Goal: Task Accomplishment & Management: Use online tool/utility

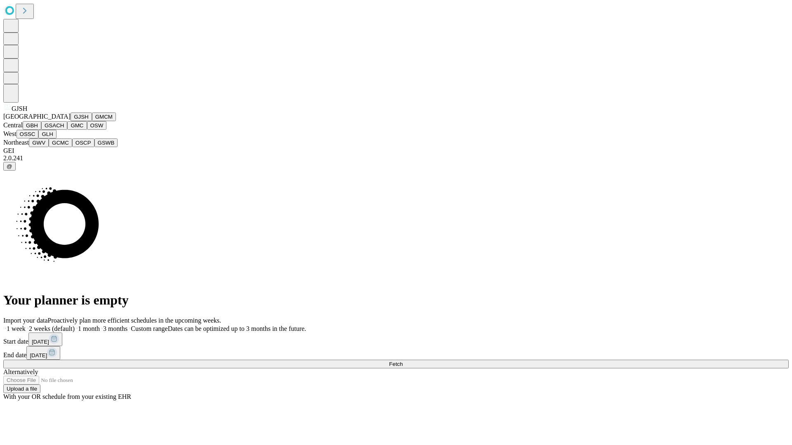
click at [71, 121] on button "GJSH" at bounding box center [81, 117] width 21 height 9
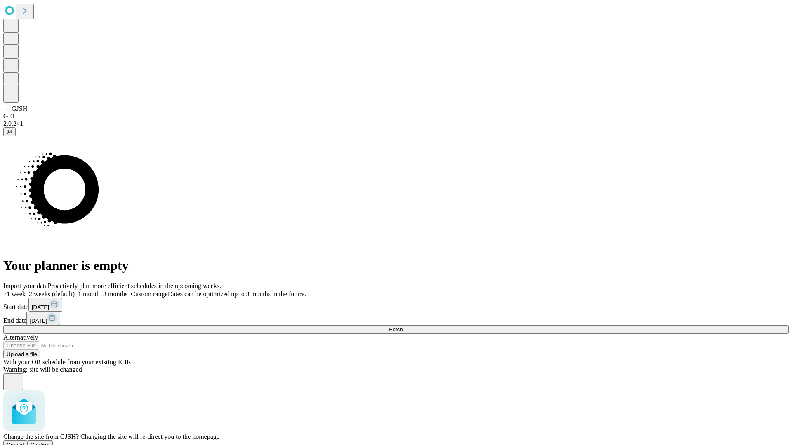
click at [50, 442] on span "Confirm" at bounding box center [40, 445] width 19 height 6
click at [100, 291] on label "1 month" at bounding box center [87, 294] width 25 height 7
click at [403, 327] on span "Fetch" at bounding box center [396, 330] width 14 height 6
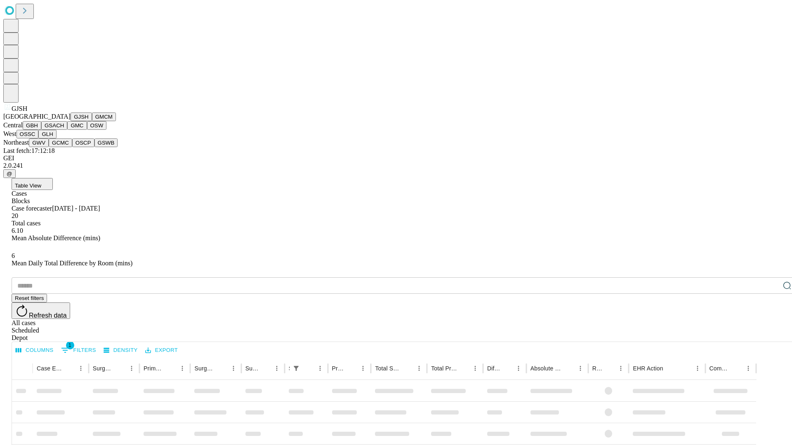
click at [92, 121] on button "GMCM" at bounding box center [104, 117] width 24 height 9
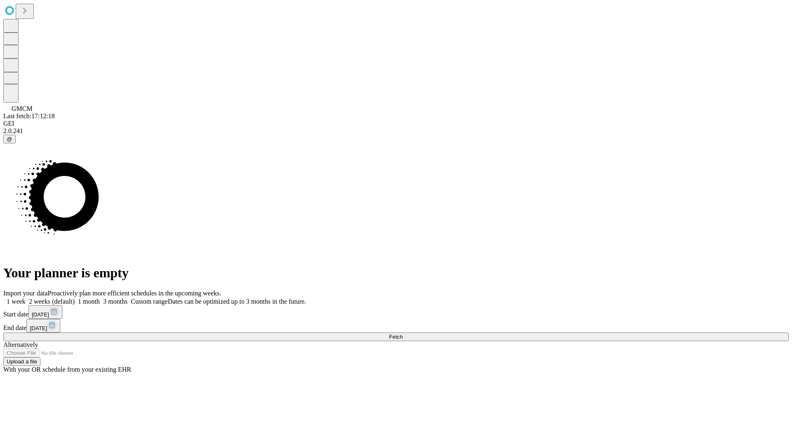
click at [100, 298] on label "1 month" at bounding box center [87, 301] width 25 height 7
click at [403, 334] on span "Fetch" at bounding box center [396, 337] width 14 height 6
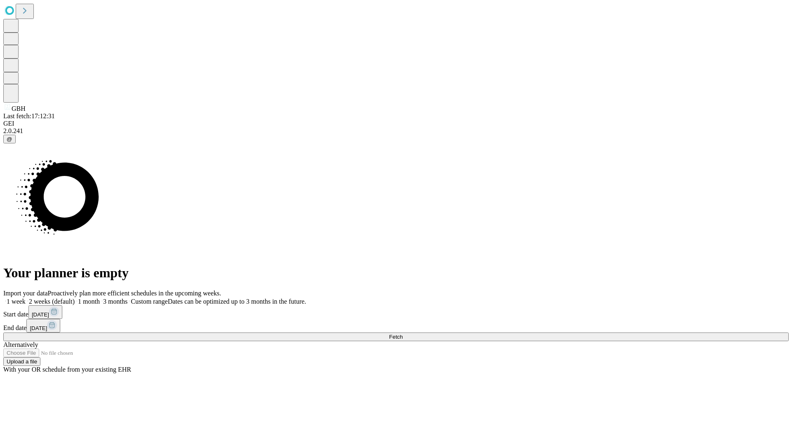
click at [100, 298] on label "1 month" at bounding box center [87, 301] width 25 height 7
click at [403, 334] on span "Fetch" at bounding box center [396, 337] width 14 height 6
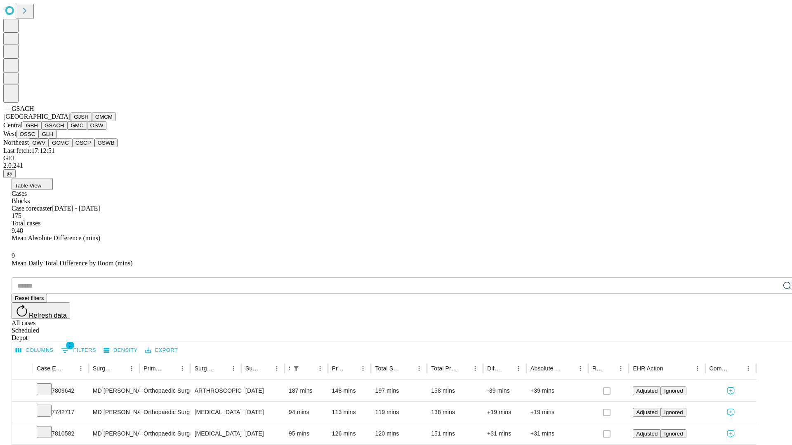
click at [67, 130] on button "GMC" at bounding box center [76, 125] width 19 height 9
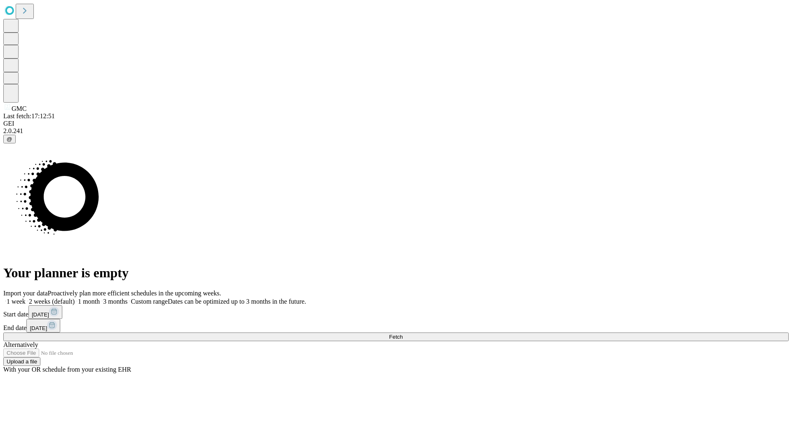
click at [100, 298] on label "1 month" at bounding box center [87, 301] width 25 height 7
click at [403, 334] on span "Fetch" at bounding box center [396, 337] width 14 height 6
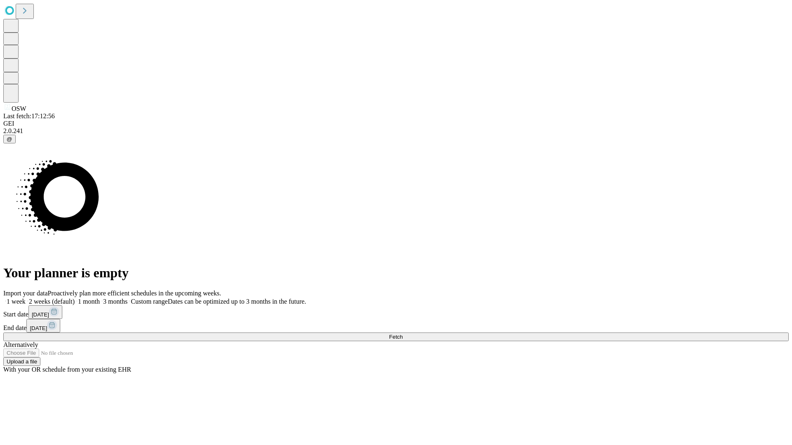
click at [403, 334] on span "Fetch" at bounding box center [396, 337] width 14 height 6
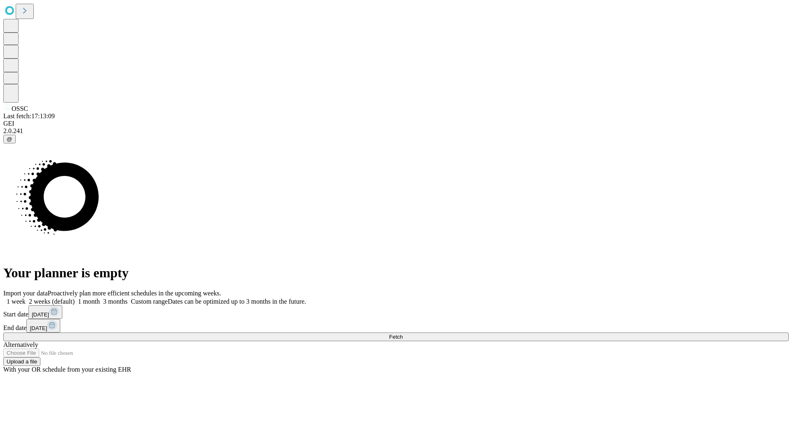
click at [100, 298] on label "1 month" at bounding box center [87, 301] width 25 height 7
click at [403, 334] on span "Fetch" at bounding box center [396, 337] width 14 height 6
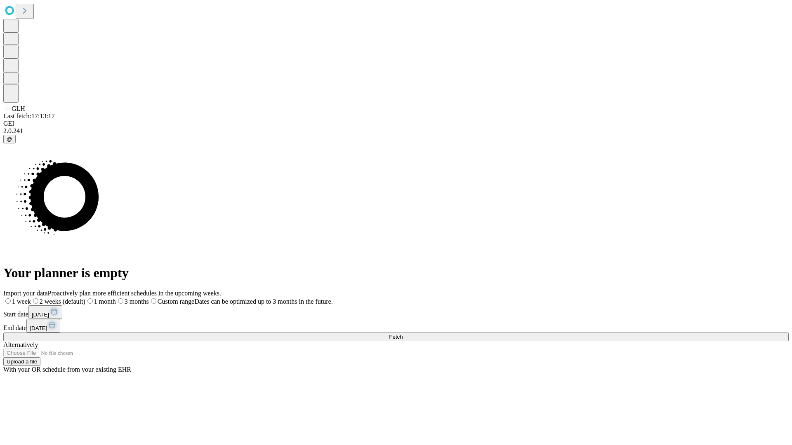
click at [116, 298] on label "1 month" at bounding box center [100, 301] width 31 height 7
click at [403, 334] on span "Fetch" at bounding box center [396, 337] width 14 height 6
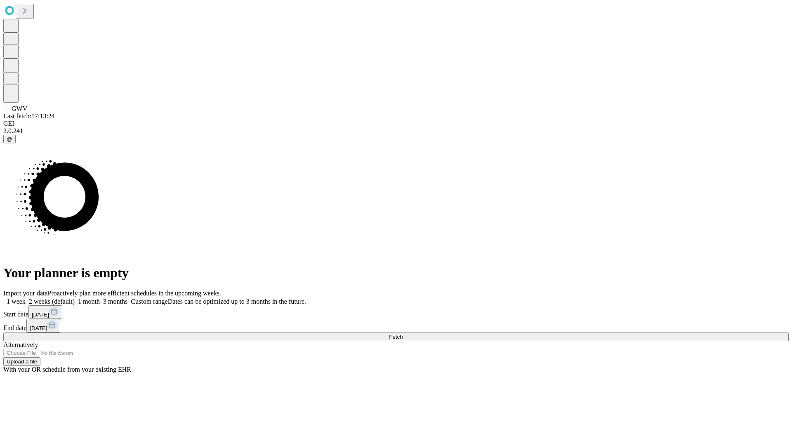
click at [100, 298] on label "1 month" at bounding box center [87, 301] width 25 height 7
click at [403, 334] on span "Fetch" at bounding box center [396, 337] width 14 height 6
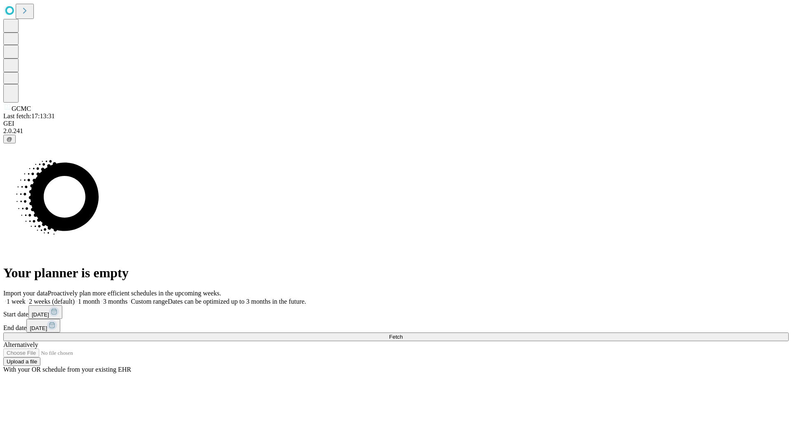
click at [100, 298] on label "1 month" at bounding box center [87, 301] width 25 height 7
click at [403, 334] on span "Fetch" at bounding box center [396, 337] width 14 height 6
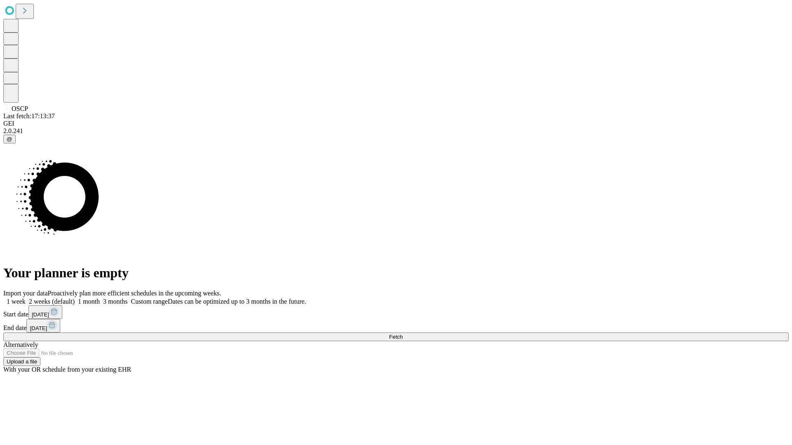
click at [100, 298] on label "1 month" at bounding box center [87, 301] width 25 height 7
click at [403, 334] on span "Fetch" at bounding box center [396, 337] width 14 height 6
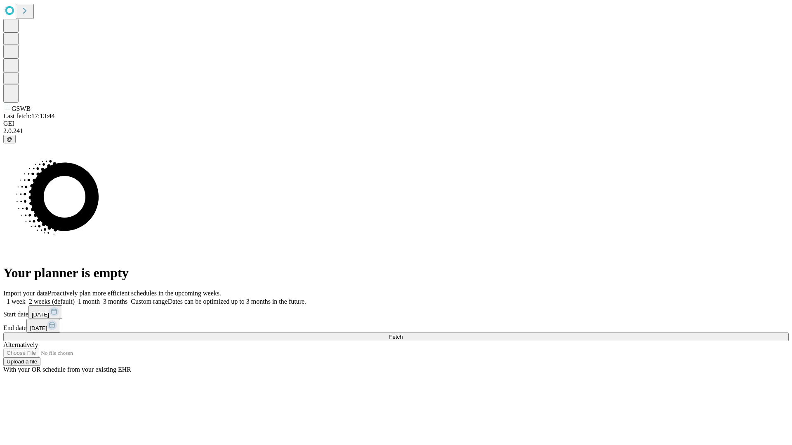
click at [403, 334] on span "Fetch" at bounding box center [396, 337] width 14 height 6
